Goal: Task Accomplishment & Management: Manage account settings

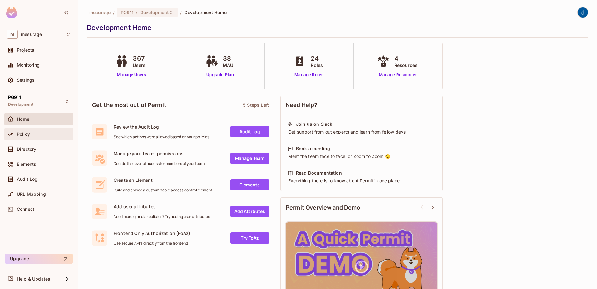
click at [26, 131] on div "Policy" at bounding box center [39, 133] width 64 height 7
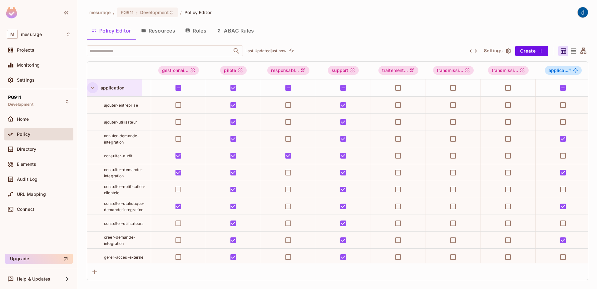
click at [90, 89] on icon "button" at bounding box center [92, 87] width 8 height 8
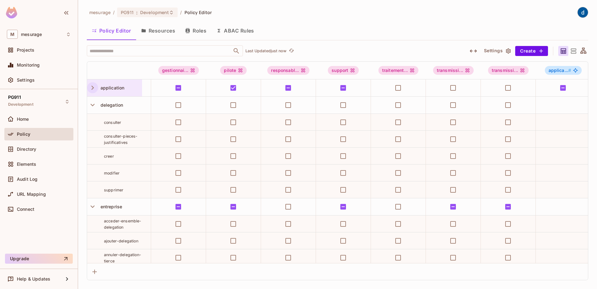
click at [157, 27] on button "Resources" at bounding box center [158, 31] width 44 height 16
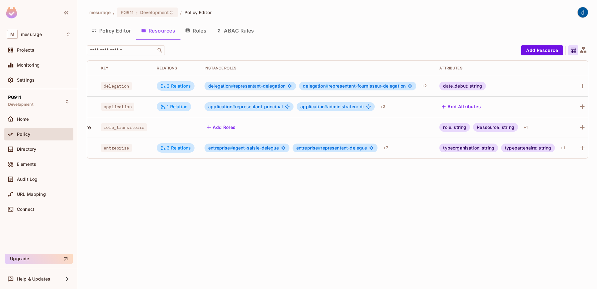
scroll to position [0, 72]
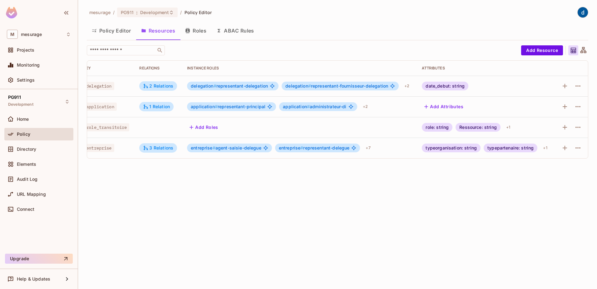
click at [585, 150] on td at bounding box center [571, 147] width 33 height 21
click at [582, 147] on icon "button" at bounding box center [577, 147] width 7 height 7
click at [557, 170] on div "Edit Resource" at bounding box center [550, 172] width 29 height 6
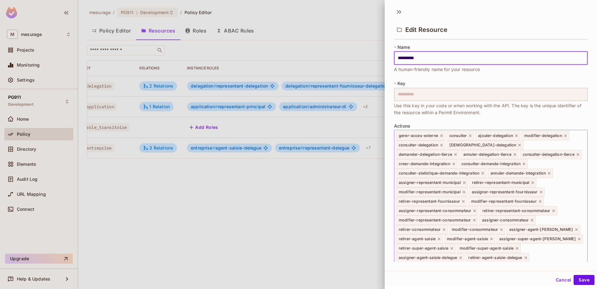
click at [541, 258] on div "gerer-acces-externe consulter ajouter-delegation modifier-delegation consulter-…" at bounding box center [491, 208] width 194 height 156
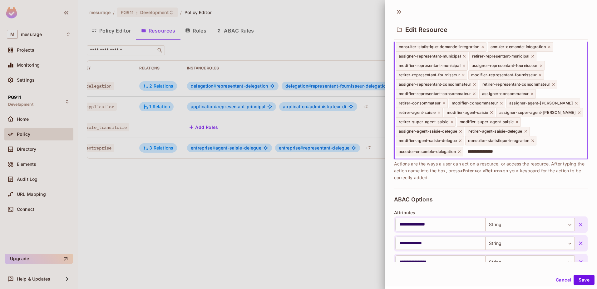
type input "**********"
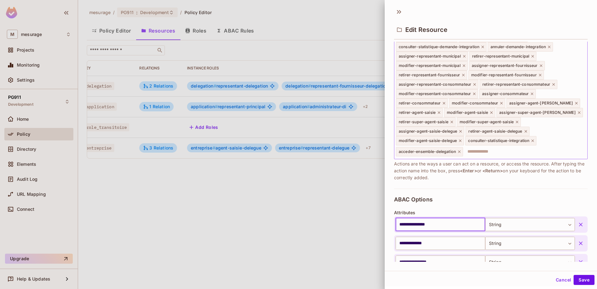
click at [551, 152] on input "text" at bounding box center [524, 151] width 121 height 12
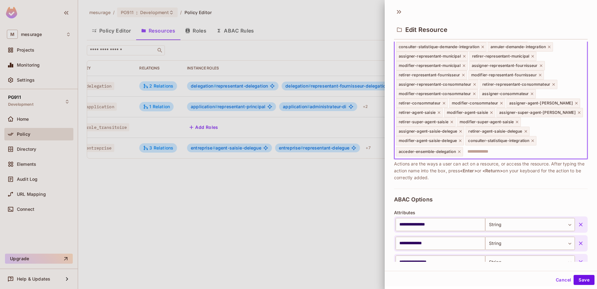
scroll to position [64, 0]
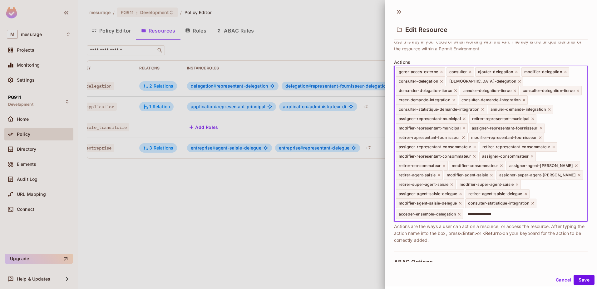
type input "**********"
click at [579, 276] on button "Save" at bounding box center [584, 280] width 21 height 10
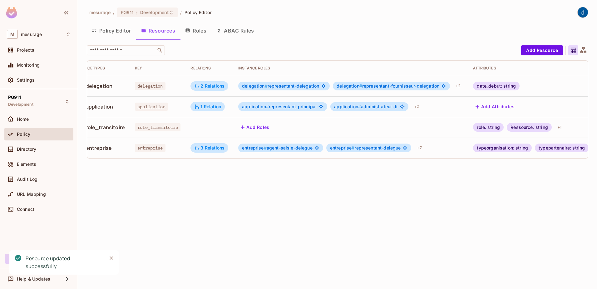
scroll to position [0, 0]
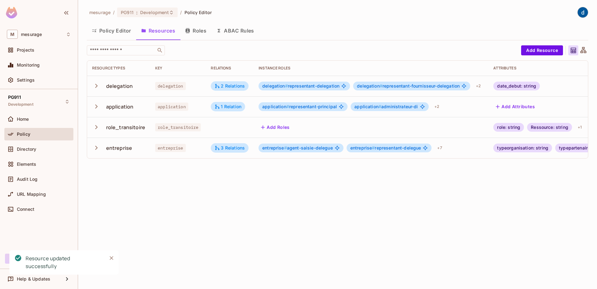
click at [95, 148] on icon "button" at bounding box center [96, 147] width 8 height 8
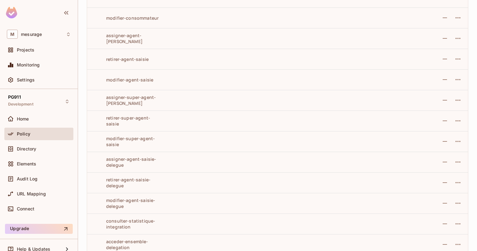
scroll to position [645, 0]
